Goal: Use online tool/utility: Utilize a website feature to perform a specific function

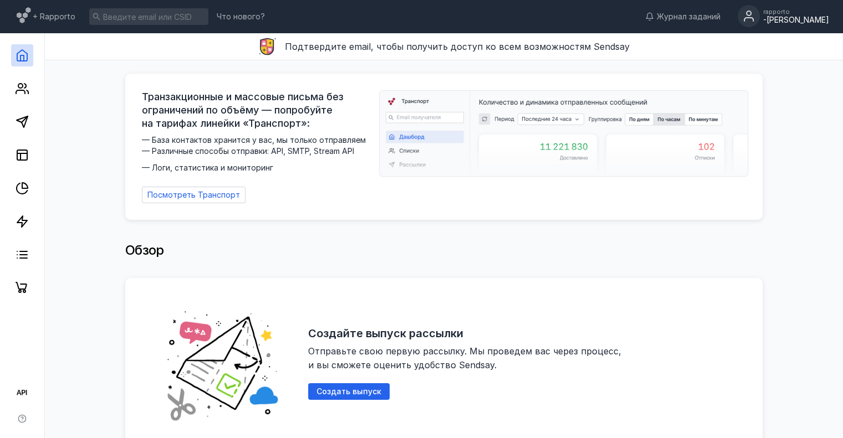
click at [819, 17] on div "-[PERSON_NAME]" at bounding box center [796, 20] width 66 height 9
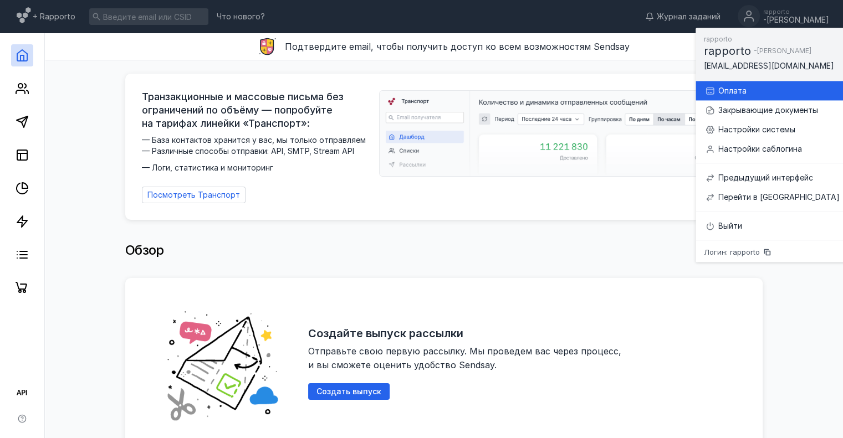
click at [758, 92] on div "Оплата" at bounding box center [778, 90] width 121 height 11
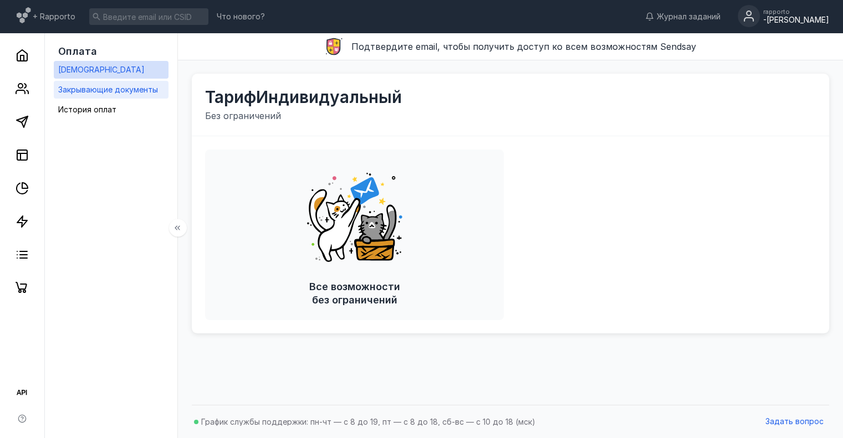
click at [158, 86] on link "Закрывающие документы" at bounding box center [111, 90] width 115 height 18
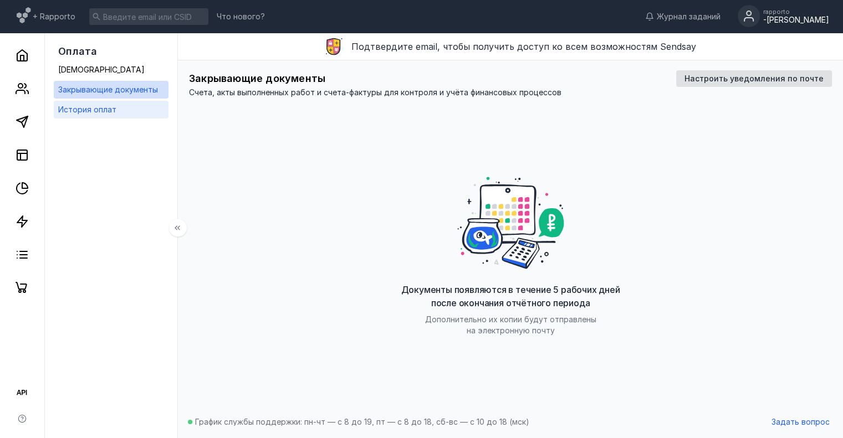
click at [100, 110] on span "История оплат" at bounding box center [87, 109] width 58 height 9
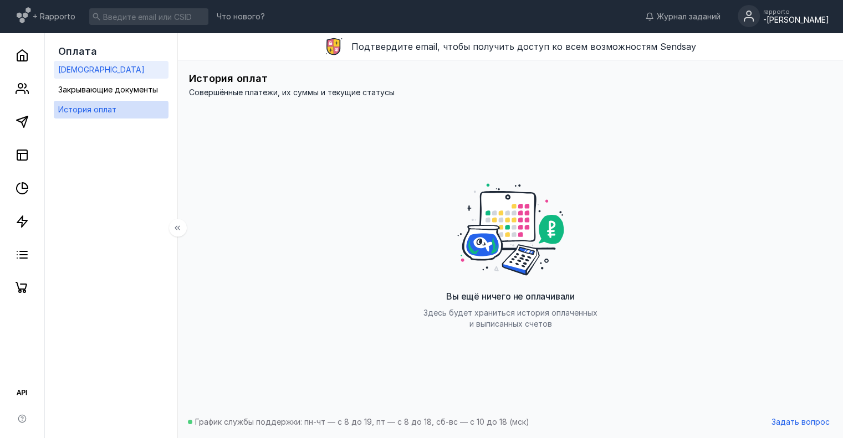
click at [82, 65] on span "[DEMOGRAPHIC_DATA]" at bounding box center [101, 69] width 86 height 9
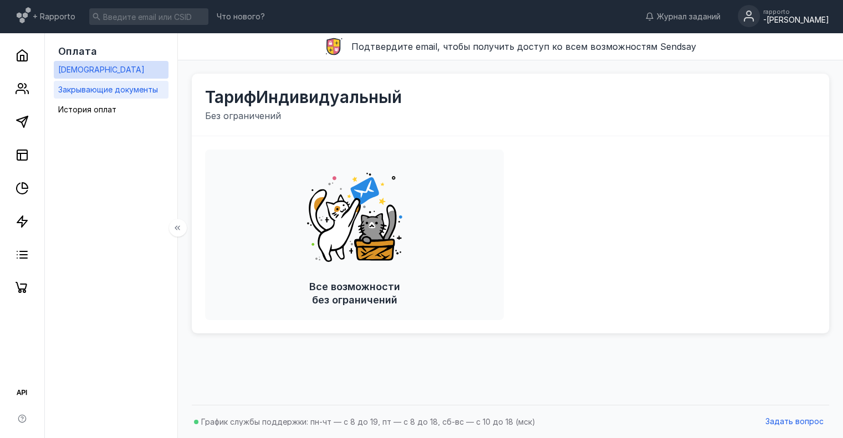
click at [100, 95] on div "Закрывающие документы" at bounding box center [108, 89] width 100 height 13
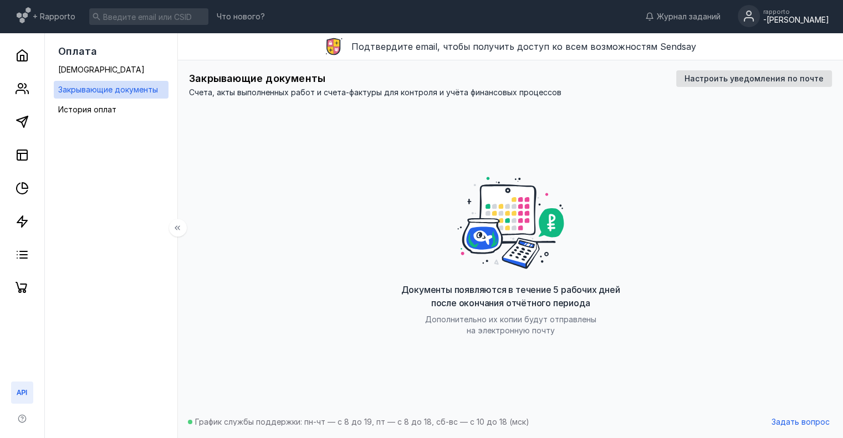
click at [21, 394] on icon at bounding box center [22, 392] width 13 height 13
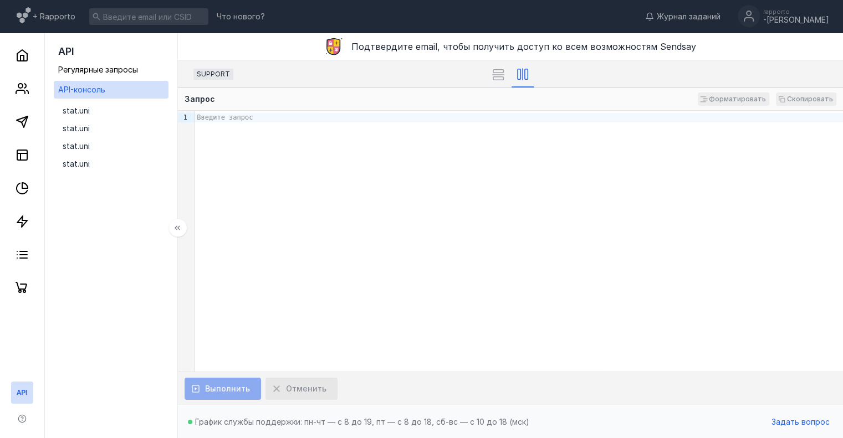
click at [295, 288] on div "Введите запрос" at bounding box center [518, 241] width 648 height 261
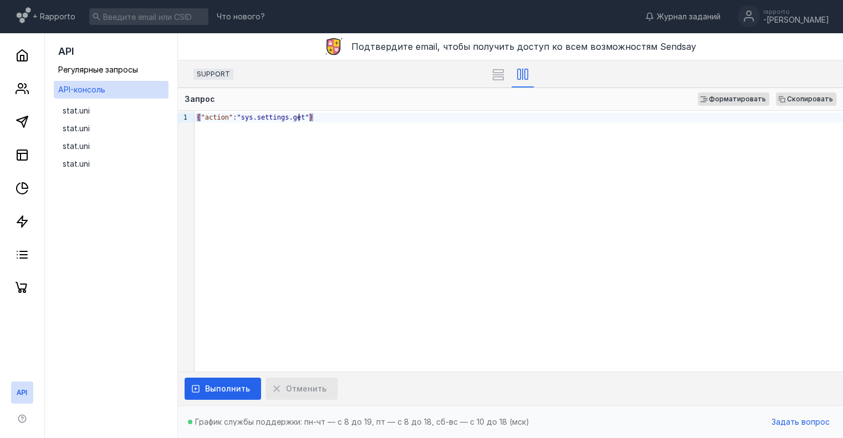
click at [296, 288] on div "{ "action" : "sys.settings.get" }" at bounding box center [518, 241] width 648 height 261
click at [239, 386] on span "Выполнить" at bounding box center [227, 388] width 45 height 9
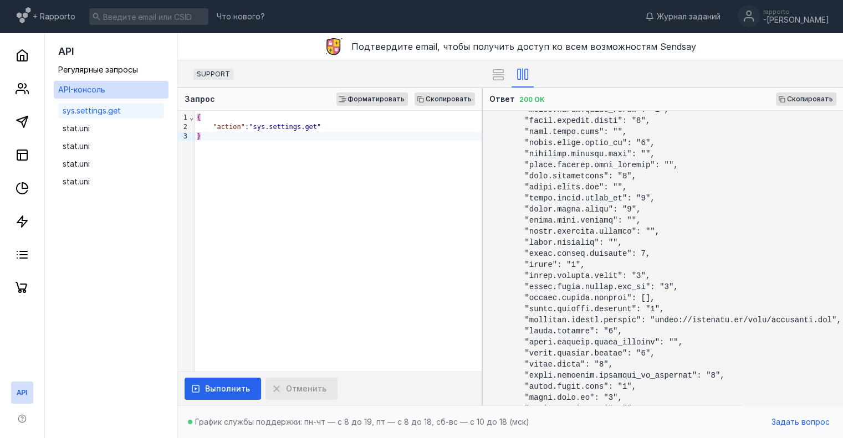
scroll to position [1096, 135]
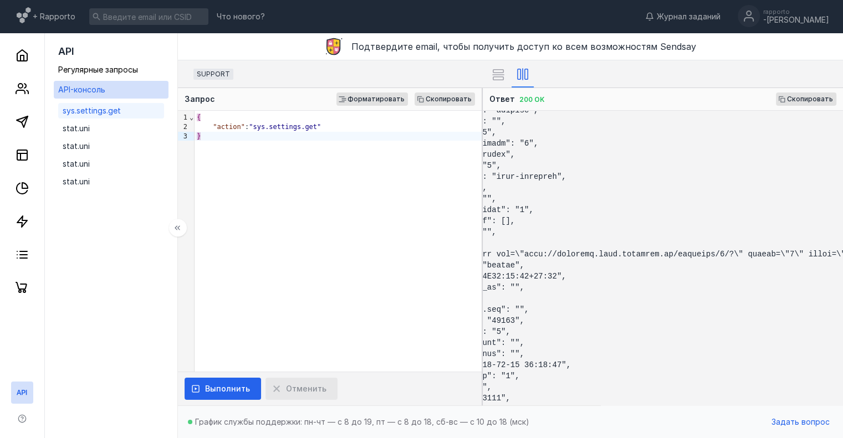
click at [25, 389] on icon at bounding box center [22, 392] width 13 height 13
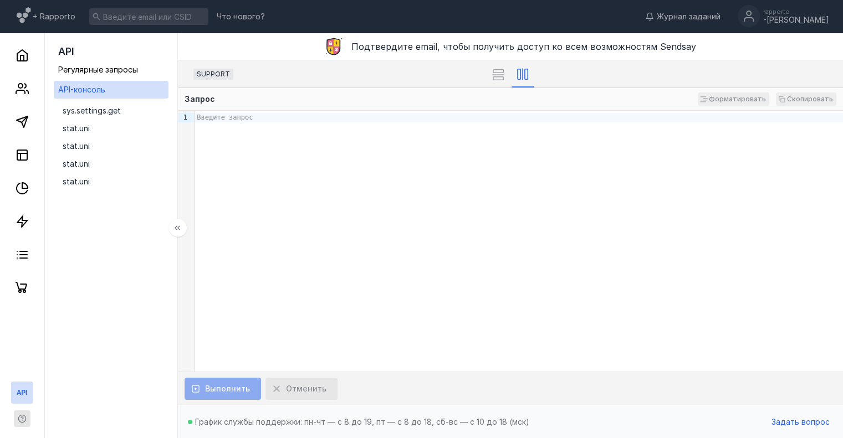
drag, startPoint x: 13, startPoint y: 418, endPoint x: 23, endPoint y: 419, distance: 10.6
click at [19, 418] on div at bounding box center [22, 405] width 44 height 68
click at [23, 418] on icon "button" at bounding box center [22, 418] width 2 height 2
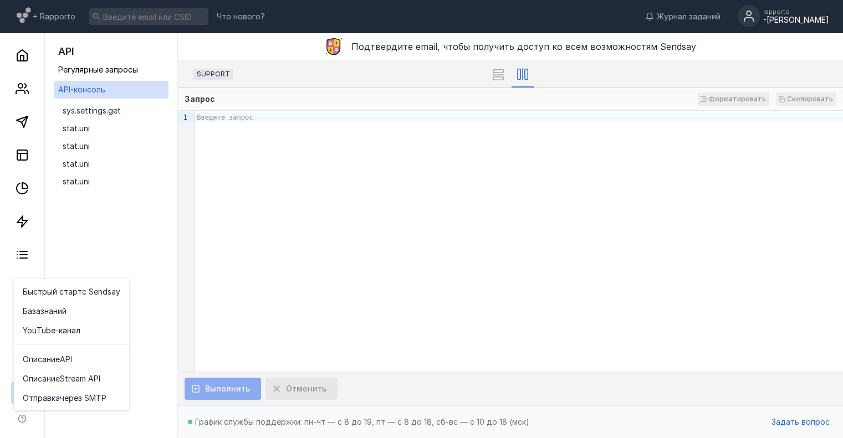
click at [804, 13] on div "rapporto" at bounding box center [796, 11] width 66 height 7
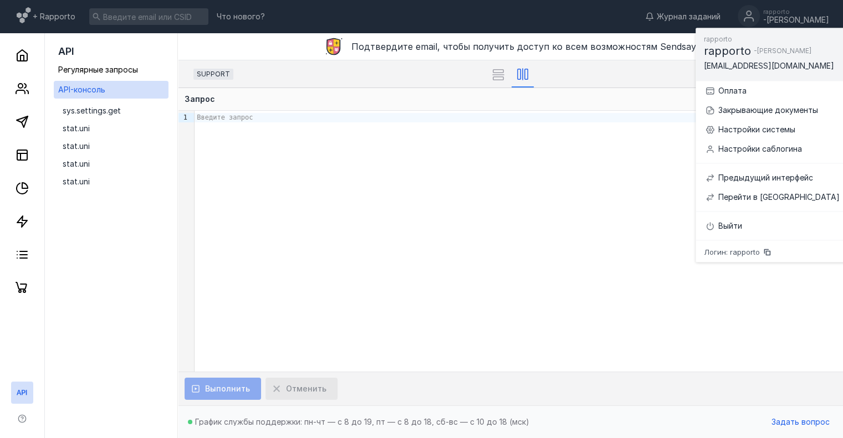
click at [558, 229] on div "Введите запрос" at bounding box center [518, 241] width 648 height 261
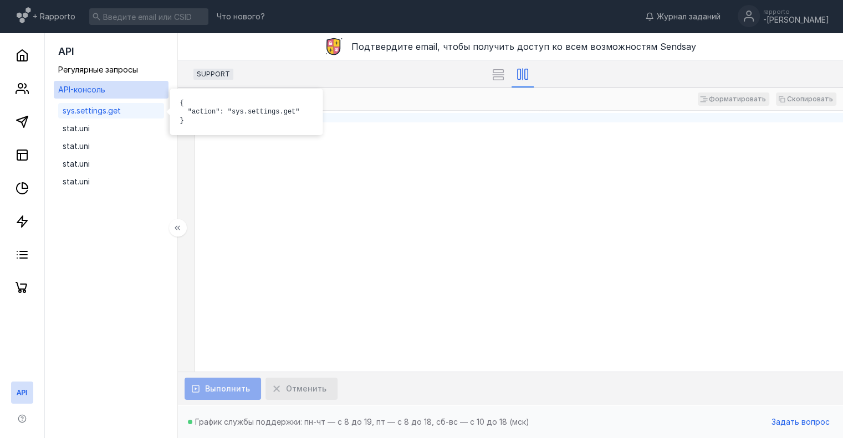
click at [105, 115] on span "sys.settings.get" at bounding box center [92, 110] width 58 height 11
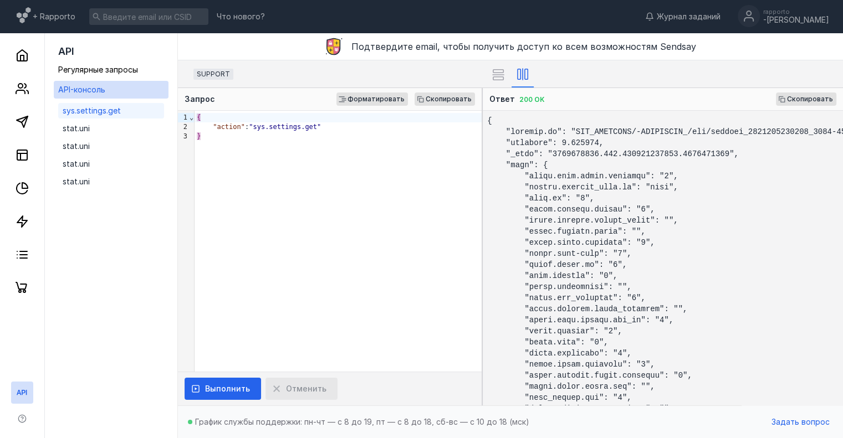
scroll to position [1872, 0]
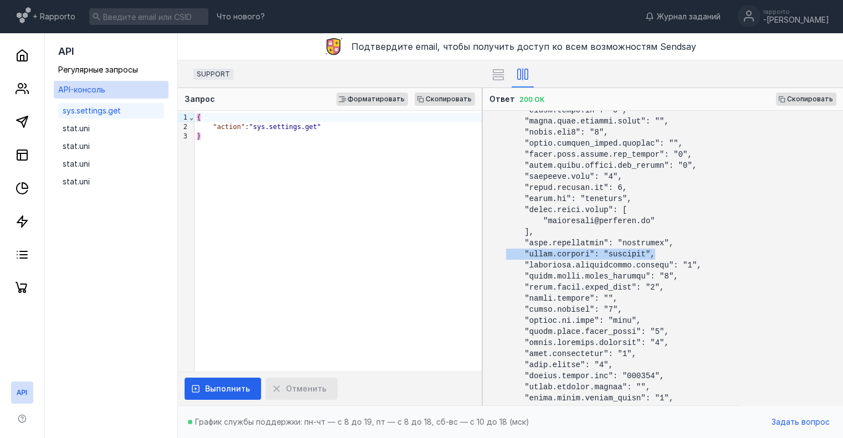
drag, startPoint x: 654, startPoint y: 253, endPoint x: 499, endPoint y: 257, distance: 155.2
click at [499, 257] on pre at bounding box center [663, 258] width 360 height 295
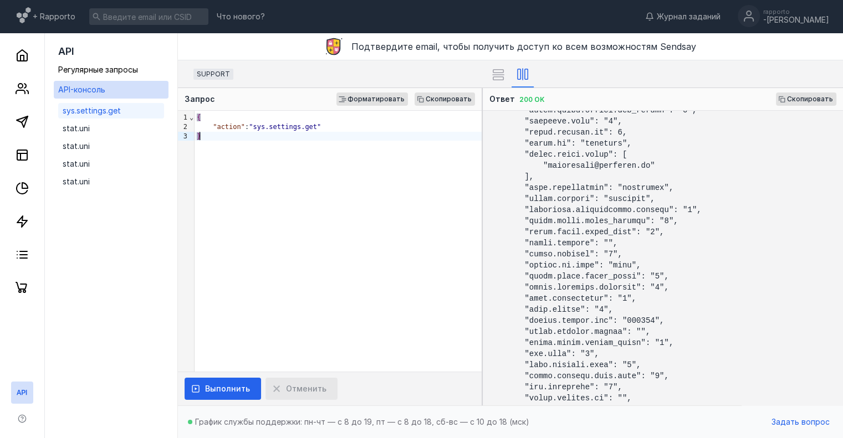
click at [268, 136] on div "}" at bounding box center [337, 136] width 287 height 9
drag, startPoint x: 583, startPoint y: 195, endPoint x: 518, endPoint y: 197, distance: 64.9
copy code ""about.curator"
click at [340, 127] on div ""action" : "sys.settings.get"" at bounding box center [337, 126] width 287 height 9
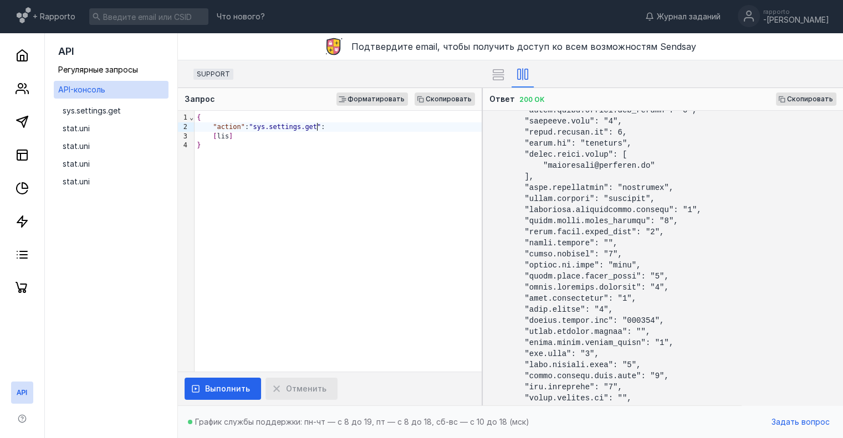
click at [340, 127] on div ""action" : "sys.settings.get" :" at bounding box center [337, 126] width 287 height 9
click at [224, 135] on div "[ lis ]" at bounding box center [337, 136] width 287 height 9
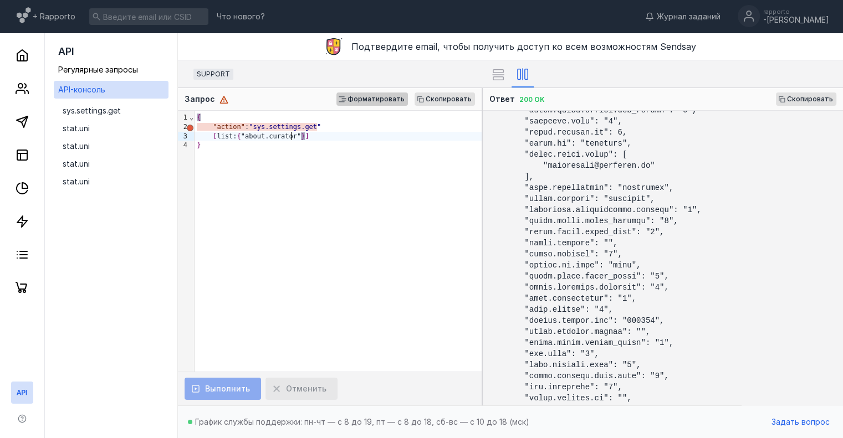
click at [386, 93] on div "Форматировать" at bounding box center [371, 99] width 71 height 13
click at [366, 132] on div "[ list: { "about.curator" } ]" at bounding box center [337, 136] width 287 height 9
click at [373, 127] on div ""action" : "sys.settings.get "" at bounding box center [337, 126] width 287 height 9
click at [376, 98] on span "Форматировать" at bounding box center [375, 99] width 57 height 8
click at [354, 156] on div "{ "action" : "sys.settings.get" , [ list: { "about.curator" } ] }" at bounding box center [337, 241] width 287 height 261
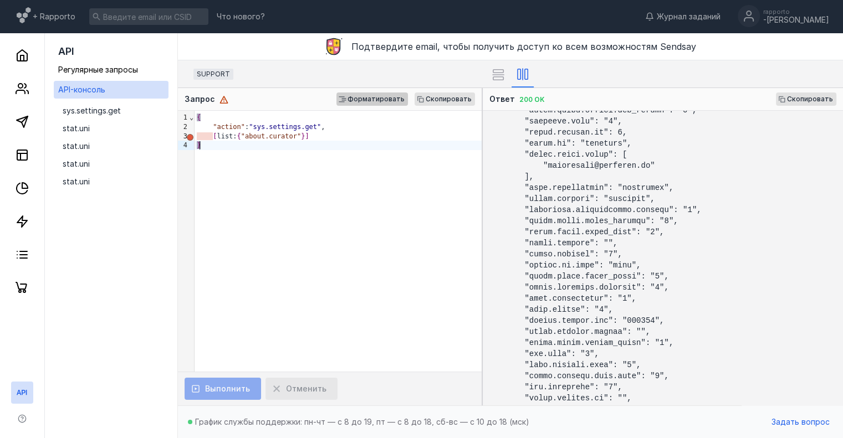
click at [368, 95] on span "Форматировать" at bounding box center [375, 99] width 57 height 8
click at [336, 130] on div "{ "action" : "sys.settings.get" , [ list: { "about.curator" } ] }" at bounding box center [337, 241] width 287 height 261
click at [339, 132] on div "[ list: { "about.curator" } ]" at bounding box center [337, 136] width 287 height 9
click at [213, 137] on span "[" at bounding box center [215, 136] width 4 height 8
drag, startPoint x: 335, startPoint y: 161, endPoint x: 381, endPoint y: 115, distance: 65.0
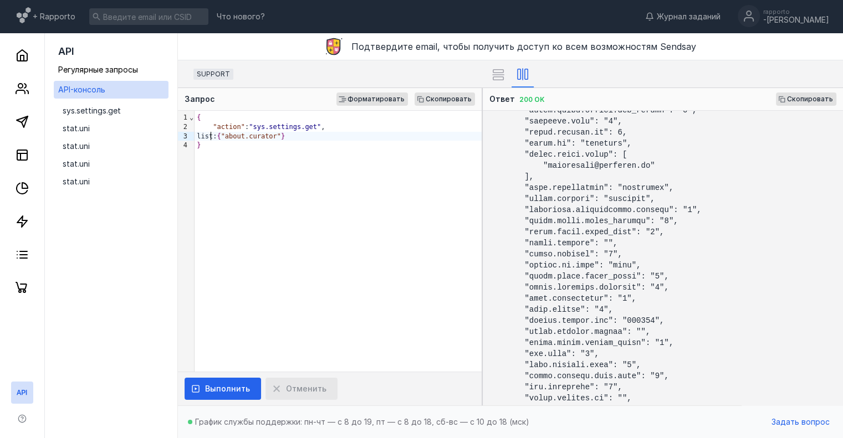
click at [335, 161] on div "{ "action" : "sys.settings.get" , list: { "about.curator" } }" at bounding box center [337, 241] width 287 height 261
click at [384, 100] on span "Форматировать" at bounding box center [375, 99] width 57 height 8
click at [382, 99] on span "Форматировать" at bounding box center [375, 99] width 57 height 8
click at [361, 132] on div "list: { "about.curator" }" at bounding box center [337, 136] width 287 height 9
click at [233, 138] on span "{" at bounding box center [235, 136] width 4 height 8
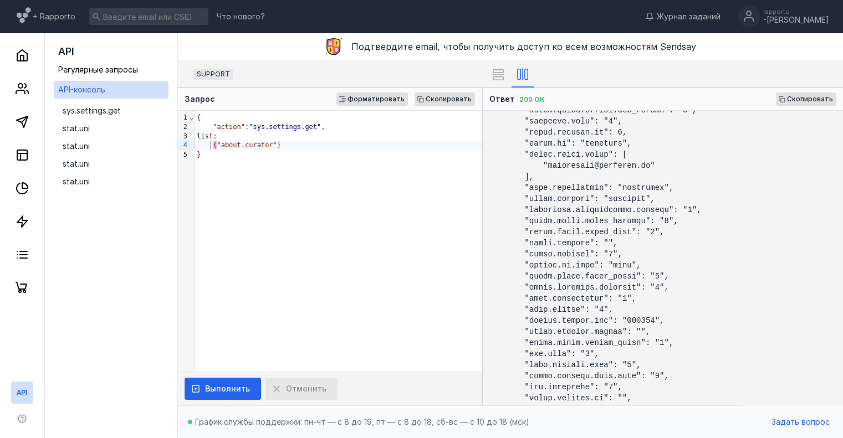
click at [230, 138] on div "list:" at bounding box center [337, 136] width 287 height 9
click at [330, 150] on div "}" at bounding box center [337, 154] width 287 height 9
drag, startPoint x: 329, startPoint y: 146, endPoint x: 319, endPoint y: 142, distance: 10.2
click at [319, 142] on div "{ "about.curator" }" at bounding box center [337, 145] width 287 height 9
click at [371, 96] on span "Форматировать" at bounding box center [375, 99] width 57 height 8
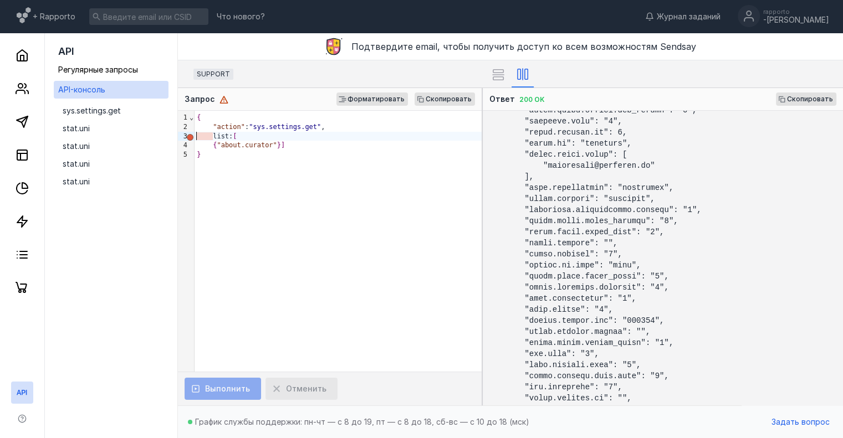
click at [357, 159] on div "{ "action" : "sys.settings.get" , list: [ { "about.curator" } ] }" at bounding box center [337, 241] width 287 height 261
click at [222, 397] on div "Выполнить Отменить" at bounding box center [330, 389] width 304 height 34
click at [295, 234] on div "{ "action" : "sys.settings.get" , list: [ { "about.curator" } ] }" at bounding box center [337, 241] width 287 height 261
click at [357, 133] on div "list: [" at bounding box center [337, 136] width 287 height 9
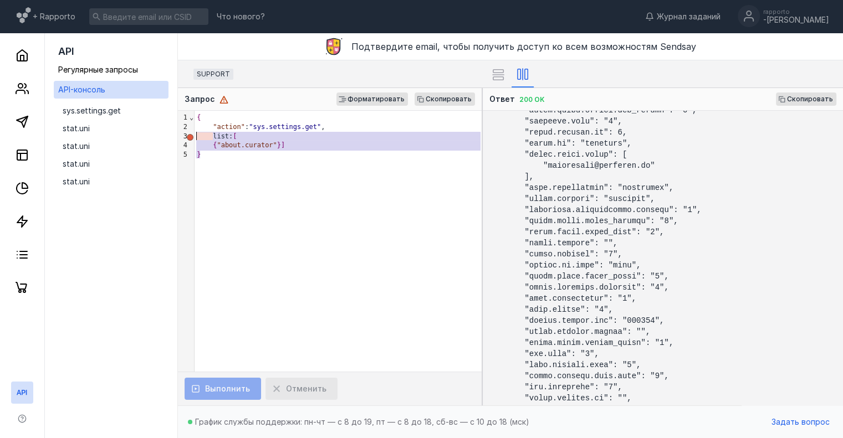
drag, startPoint x: 325, startPoint y: 150, endPoint x: 179, endPoint y: 137, distance: 146.3
click at [179, 137] on div "9 1 2 3 4 5 › ⌄ { "action" : "sys.settings.get" , list: [ { "about.curator" } ]…" at bounding box center [330, 241] width 304 height 261
click at [259, 147] on span ""about.curator"" at bounding box center [247, 145] width 60 height 8
drag, startPoint x: 309, startPoint y: 143, endPoint x: 196, endPoint y: 135, distance: 113.4
click at [196, 135] on div "{ "action" : "sys.settings.get" , list: [ { "about.curator" } ] }" at bounding box center [337, 241] width 287 height 261
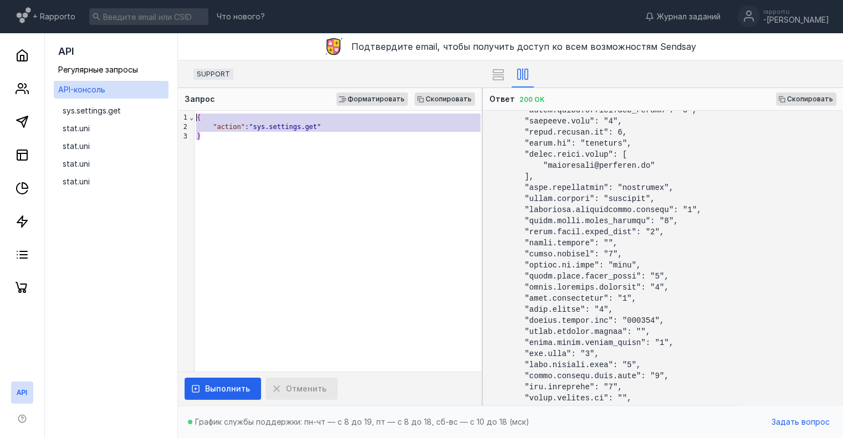
drag, startPoint x: 212, startPoint y: 138, endPoint x: 197, endPoint y: 106, distance: 35.2
click at [197, 106] on div "Запрос Форматировать Скопировать 9 1 2 3 › ⌄ { "action" : "sys.settings.get" } …" at bounding box center [330, 246] width 304 height 317
copy div "{ "action" : "sys.settings.get""
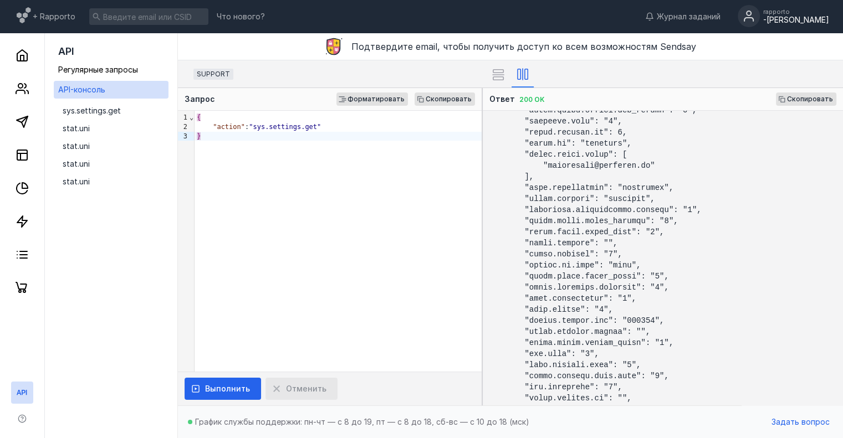
click at [807, 17] on div "-[PERSON_NAME]" at bounding box center [796, 20] width 66 height 9
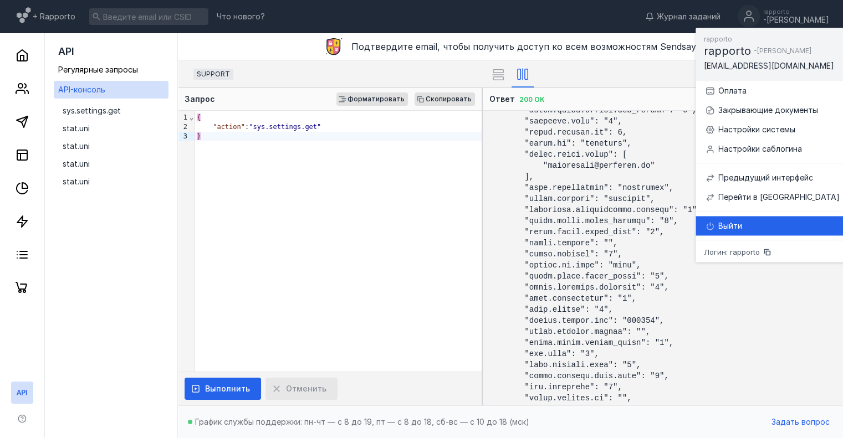
click at [715, 233] on div "Выйти" at bounding box center [771, 225] width 135 height 19
